Goal: Find specific page/section: Find specific page/section

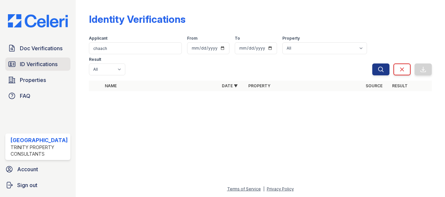
click at [39, 65] on span "ID Verifications" at bounding box center [39, 64] width 38 height 8
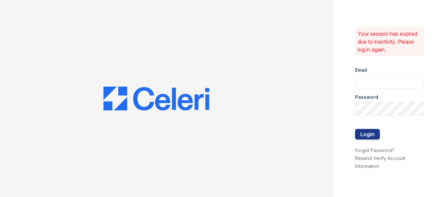
type input "arrivestreetervilleleasing@trinity-pm.com"
click at [367, 135] on button "Login" at bounding box center [367, 134] width 25 height 11
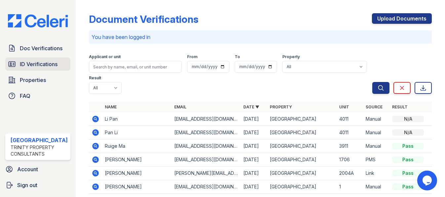
click at [34, 64] on span "ID Verifications" at bounding box center [39, 64] width 38 height 8
